Goal: Information Seeking & Learning: Learn about a topic

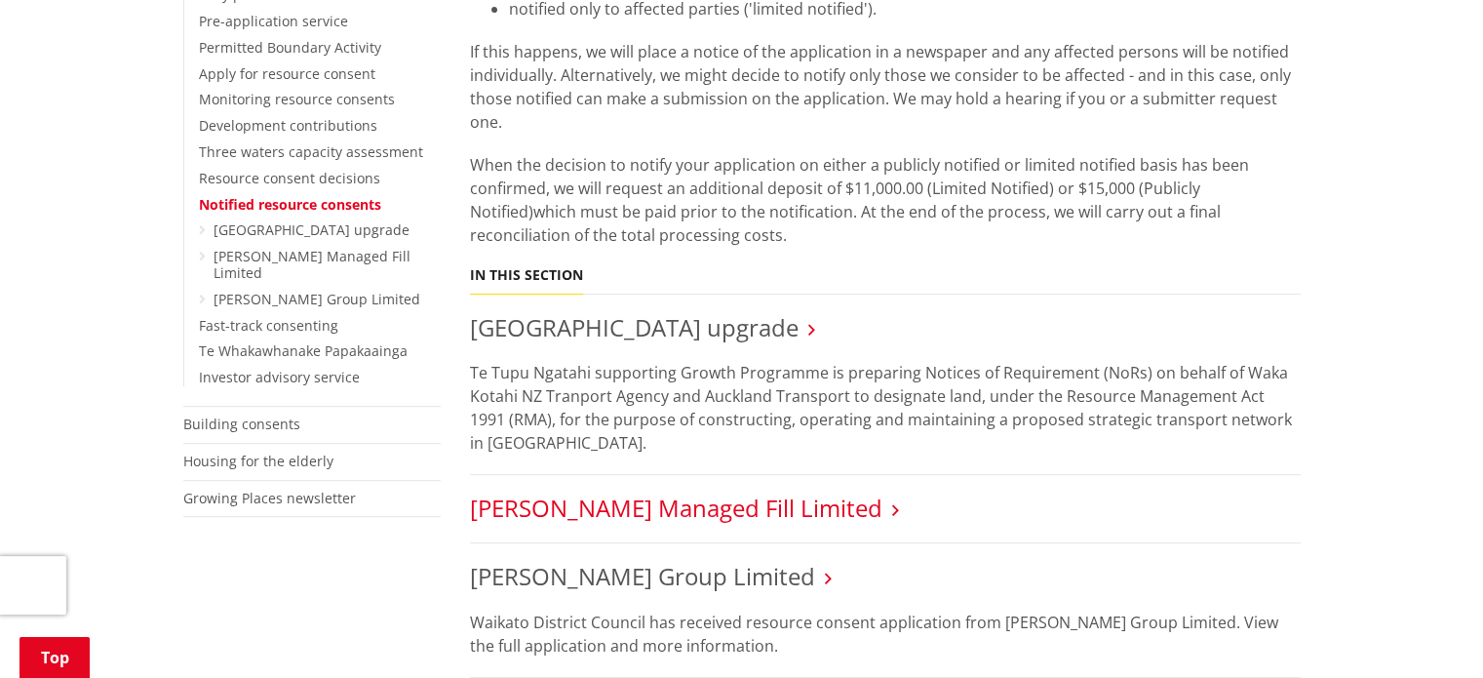
scroll to position [682, 0]
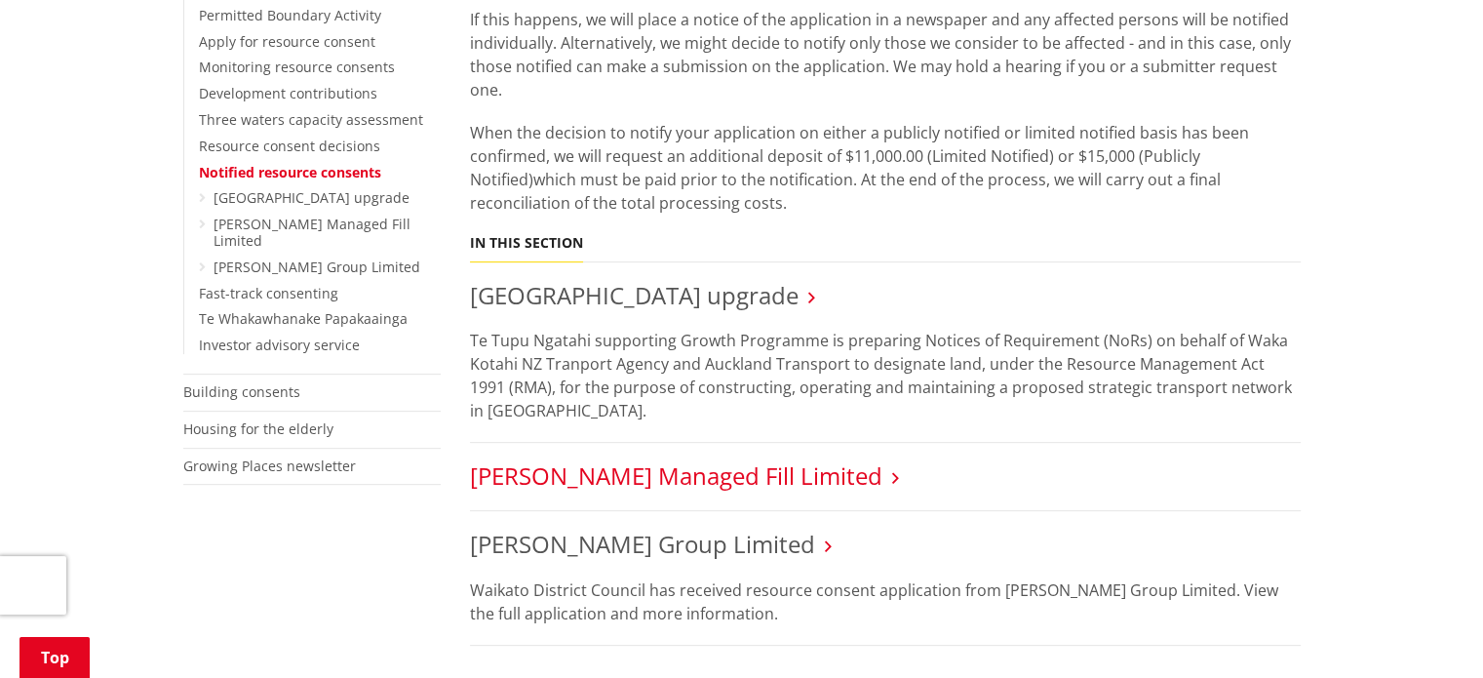
click at [738, 486] on link "[PERSON_NAME] Managed Fill Limited" at bounding box center [676, 475] width 412 height 32
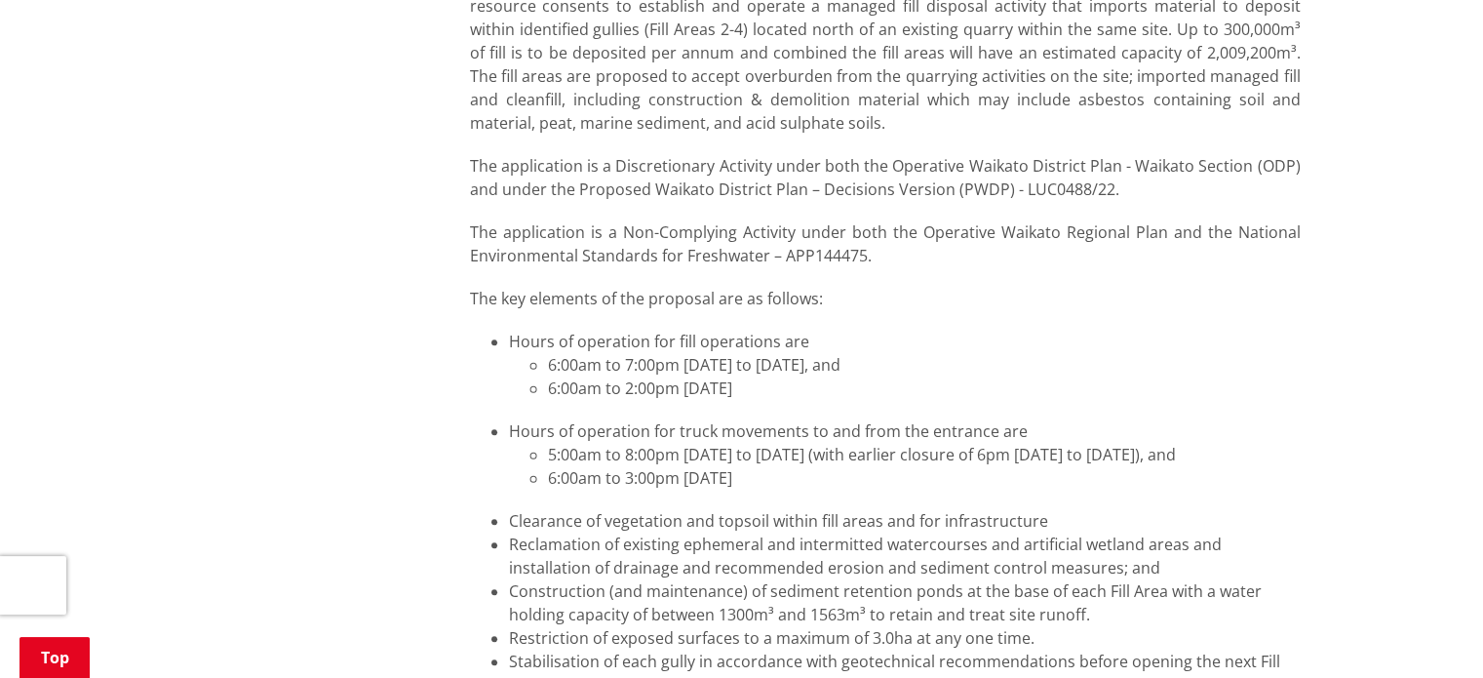
scroll to position [2437, 0]
